Goal: Task Accomplishment & Management: Manage account settings

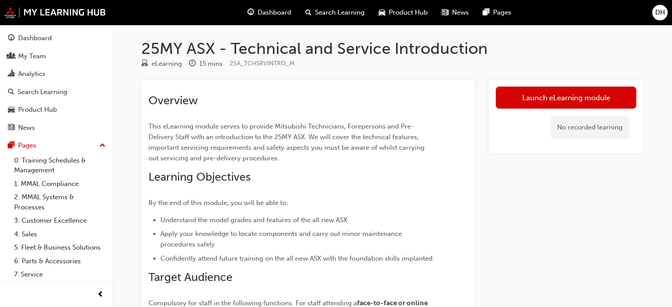
click at [657, 12] on span "DH" at bounding box center [660, 13] width 10 height 10
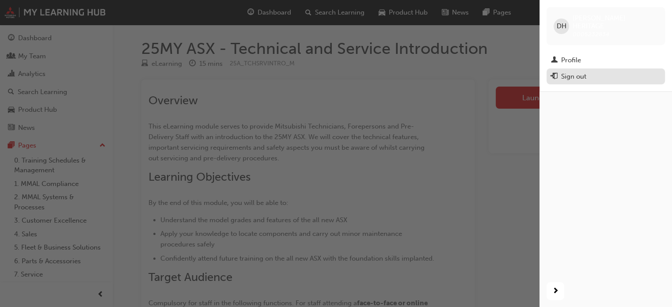
click at [576, 72] on div "Sign out" at bounding box center [573, 77] width 25 height 10
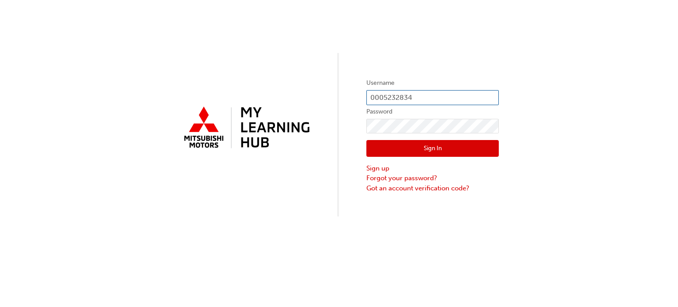
click at [426, 96] on input "0005232834" at bounding box center [432, 97] width 132 height 15
type input "0"
click at [389, 177] on link "Forgot your password?" at bounding box center [432, 178] width 132 height 10
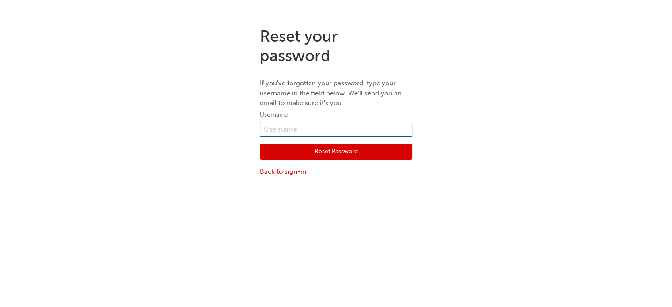
click at [278, 130] on input "text" at bounding box center [336, 129] width 152 height 15
type input "0005156856"
click at [321, 152] on button "Reset Password" at bounding box center [336, 152] width 152 height 17
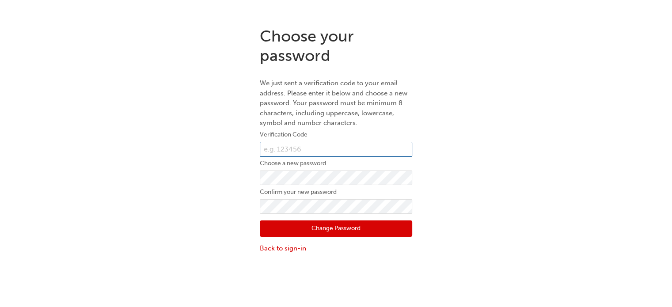
click at [300, 151] on input "text" at bounding box center [336, 149] width 152 height 15
type input "076028"
click at [284, 227] on button "Change Password" at bounding box center [336, 228] width 152 height 17
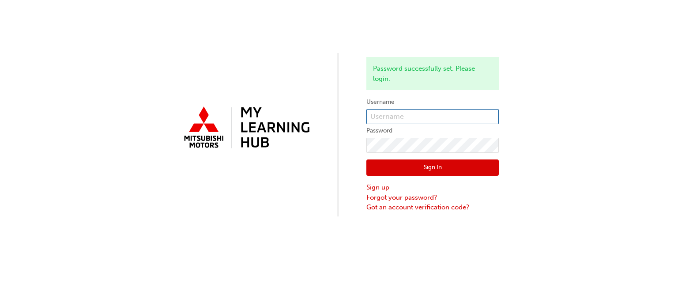
type input "0005232834"
click at [452, 167] on button "Sign In" at bounding box center [432, 167] width 132 height 17
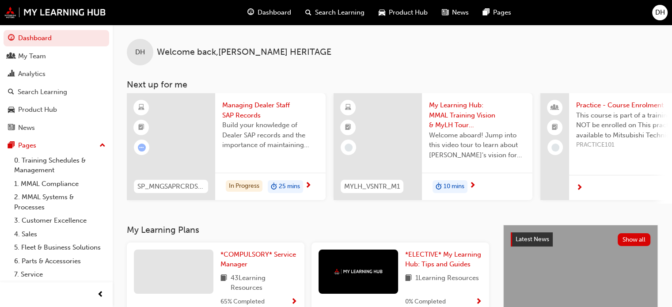
click at [657, 12] on span "DH" at bounding box center [660, 13] width 10 height 10
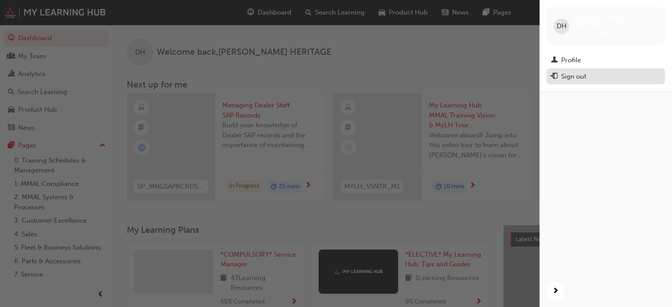
click at [564, 72] on div "Sign out" at bounding box center [573, 77] width 25 height 10
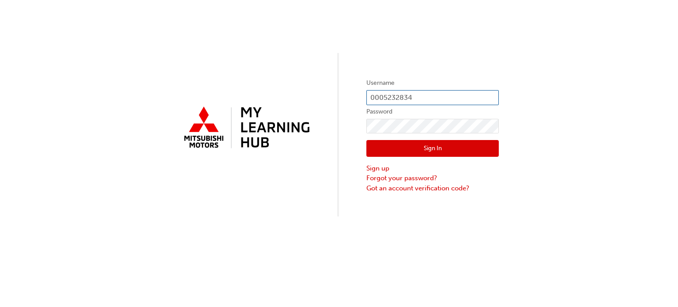
click at [419, 95] on input "0005232834" at bounding box center [432, 97] width 132 height 15
type input "0005156856"
click at [395, 147] on button "Sign In" at bounding box center [432, 148] width 132 height 17
